Goal: Navigation & Orientation: Find specific page/section

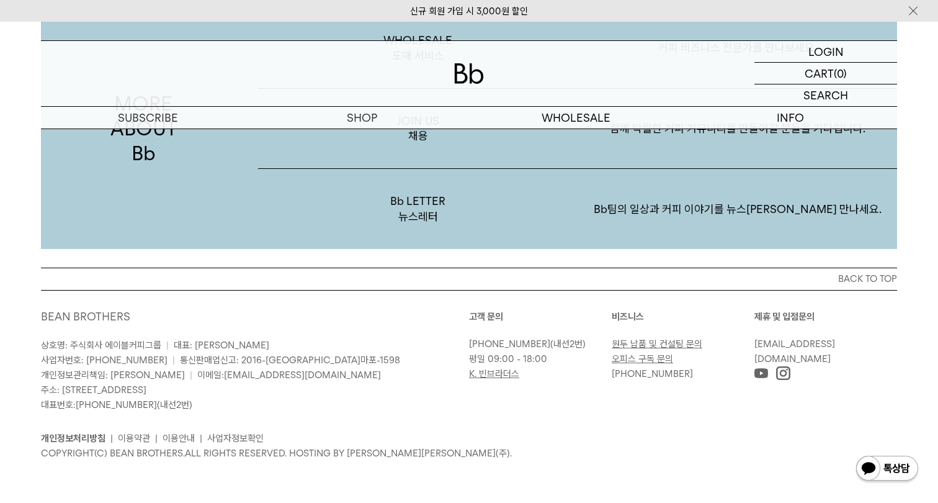
scroll to position [2418, 0]
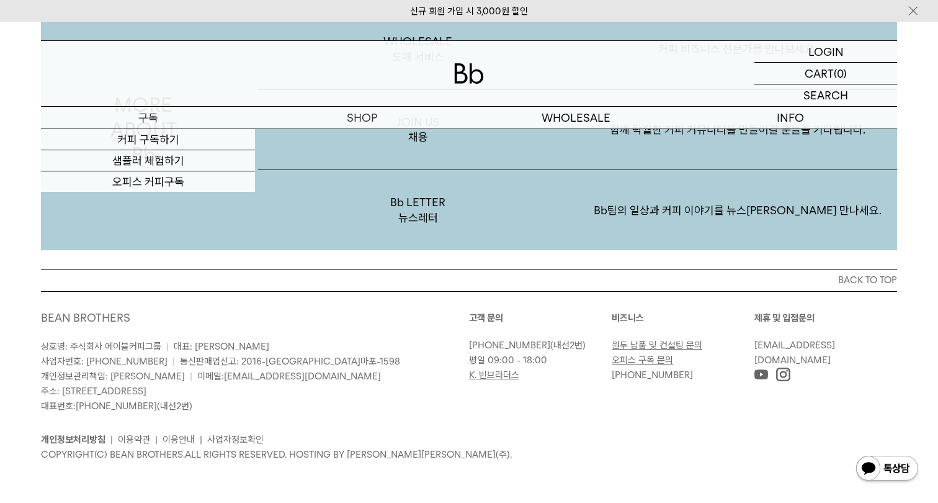
click at [170, 112] on p "구독" at bounding box center [148, 118] width 214 height 22
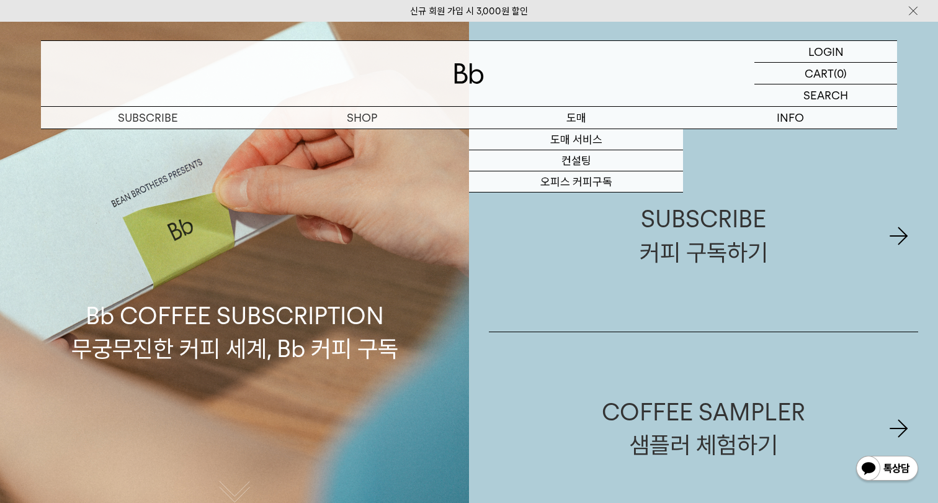
click at [593, 123] on p "도매" at bounding box center [576, 118] width 214 height 22
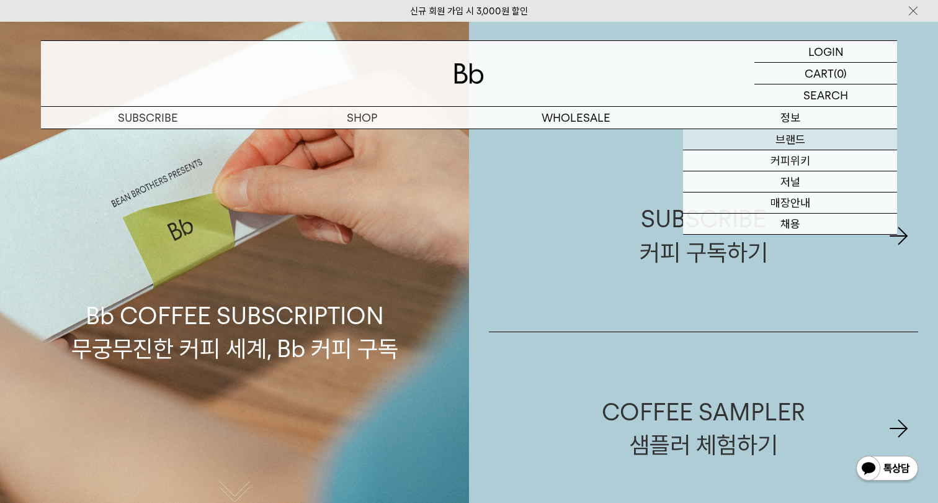
click at [803, 145] on link "브랜드" at bounding box center [790, 139] width 214 height 21
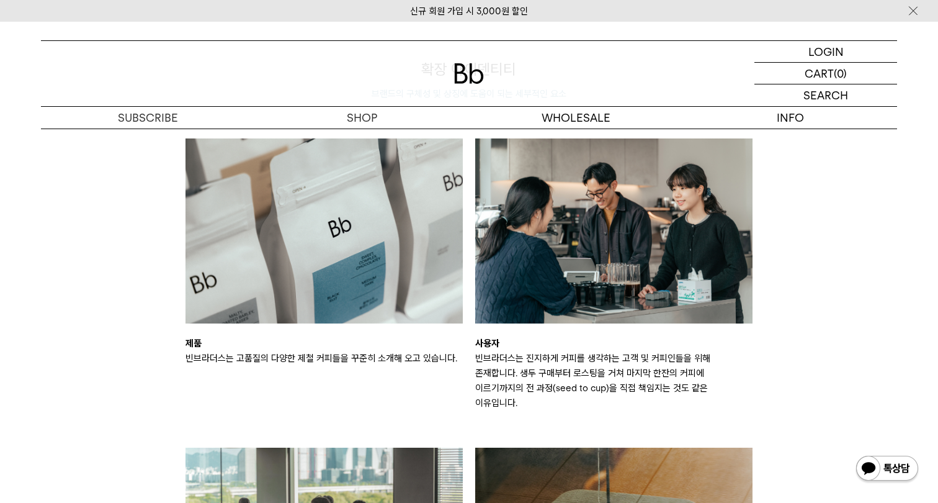
scroll to position [1658, 0]
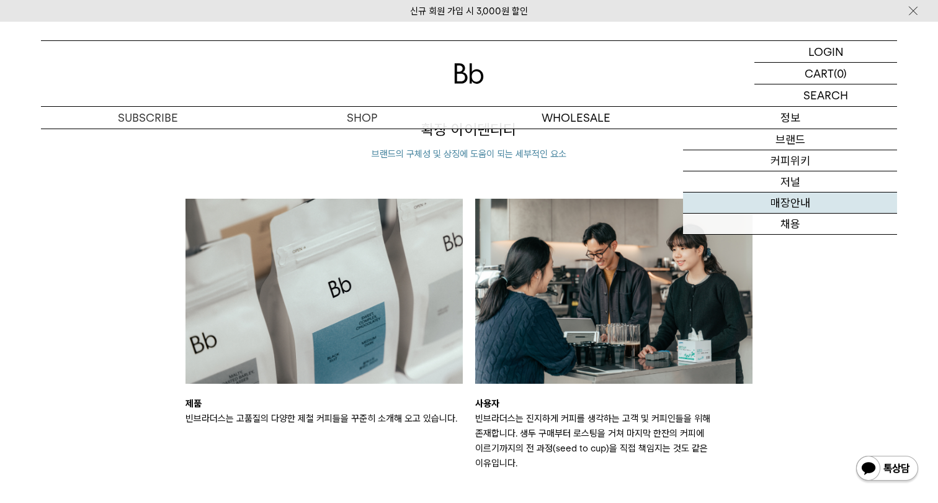
click at [788, 200] on link "매장안내" at bounding box center [790, 202] width 214 height 21
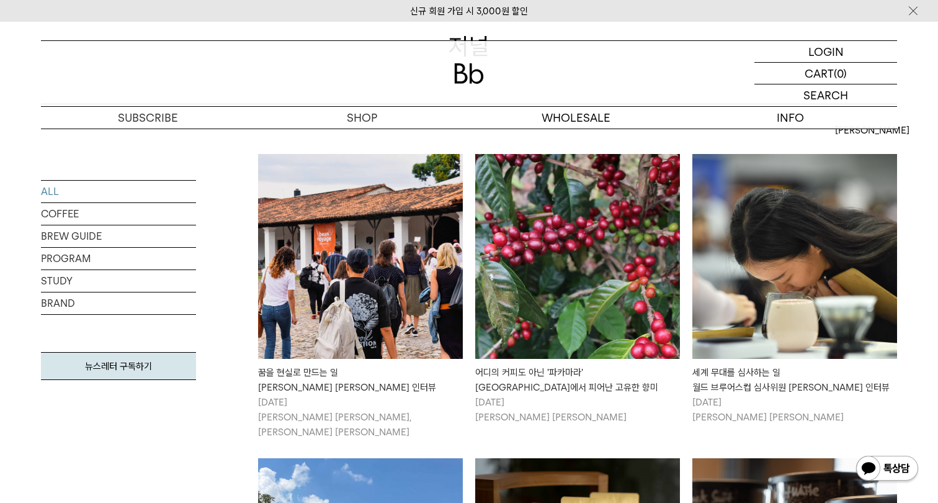
scroll to position [385, 0]
